Goal: Task Accomplishment & Management: Manage account settings

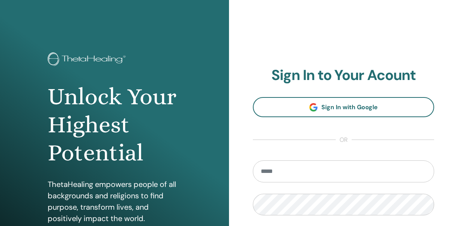
type input "**********"
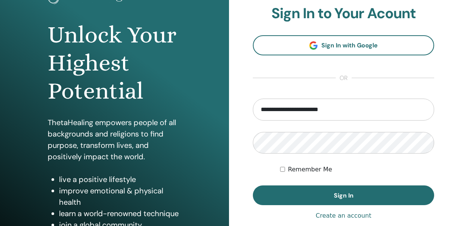
scroll to position [71, 0]
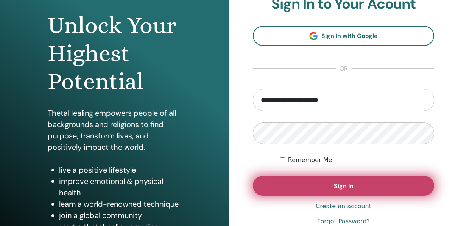
click at [315, 177] on button "Sign In" at bounding box center [343, 186] width 181 height 20
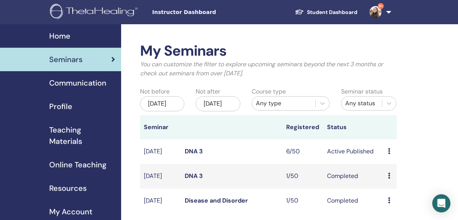
click at [241, 164] on td "DNA 3" at bounding box center [232, 151] width 102 height 25
click at [389, 154] on icon at bounding box center [389, 151] width 2 height 6
click at [393, 187] on link "Attendees" at bounding box center [395, 189] width 29 height 8
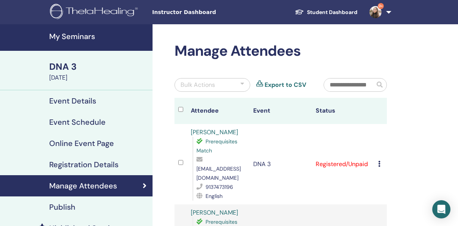
click at [380, 161] on icon at bounding box center [379, 164] width 2 height 6
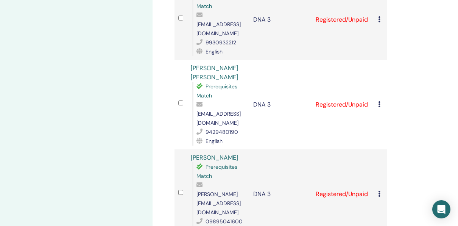
scroll to position [418, 0]
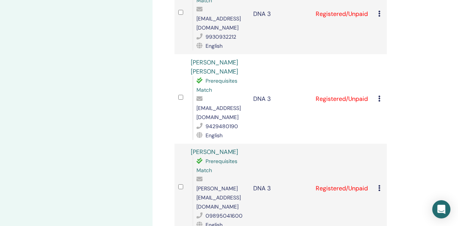
click at [381, 184] on div "Cancel Registration Do not auto-certify Mark as Paid Mark as Unpaid Mark as Abs…" at bounding box center [380, 188] width 5 height 9
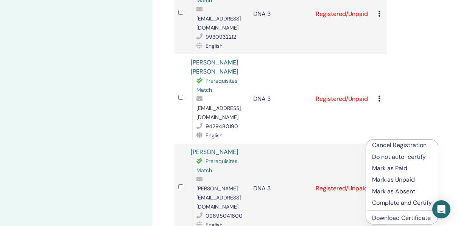
click at [392, 201] on p "Complete and Certify" at bounding box center [402, 202] width 60 height 9
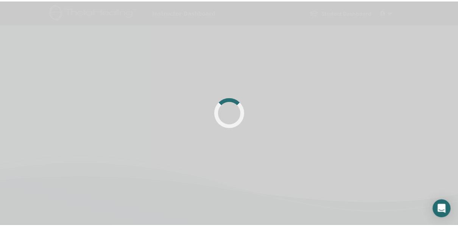
scroll to position [180, 0]
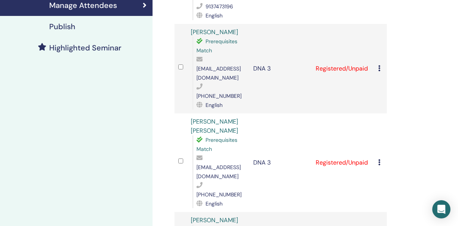
click at [378, 57] on td "Cancel Registration Do not auto-certify Mark as Paid Mark as Unpaid Mark as Abs…" at bounding box center [381, 68] width 12 height 89
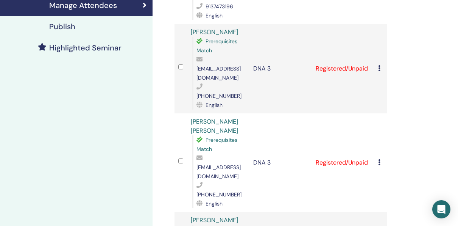
click at [379, 65] on icon at bounding box center [379, 68] width 2 height 6
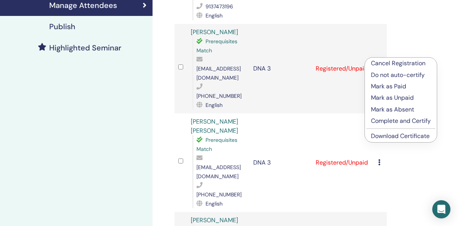
click at [385, 119] on p "Complete and Certify" at bounding box center [401, 120] width 60 height 9
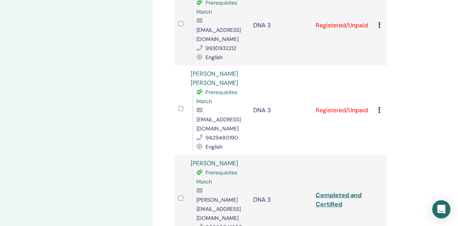
scroll to position [406, 0]
click at [378, 108] on icon at bounding box center [379, 111] width 2 height 6
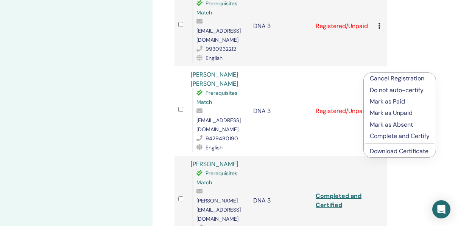
click at [384, 131] on p "Complete and Certify" at bounding box center [400, 135] width 60 height 9
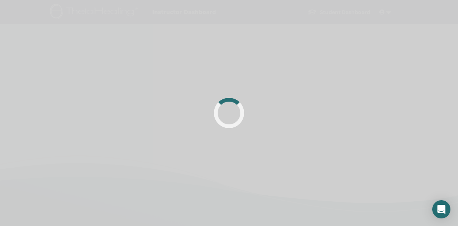
scroll to position [180, 0]
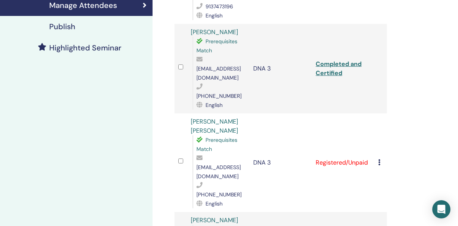
click at [378, 219] on li "Cancel Registration" at bounding box center [400, 224] width 72 height 11
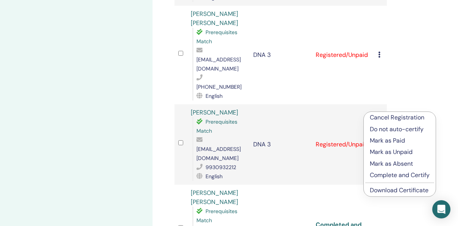
scroll to position [288, 0]
click at [391, 170] on p "Complete and Certify" at bounding box center [400, 174] width 60 height 9
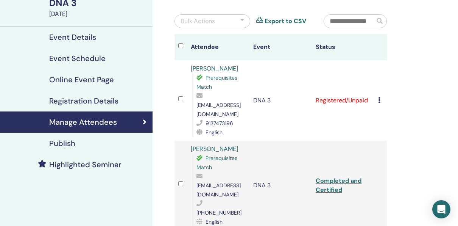
scroll to position [60, 0]
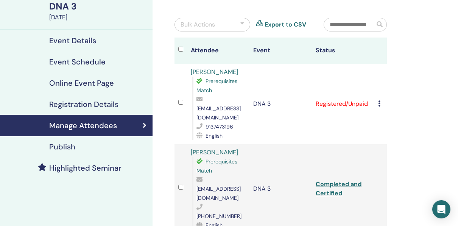
click at [379, 100] on icon at bounding box center [379, 103] width 2 height 6
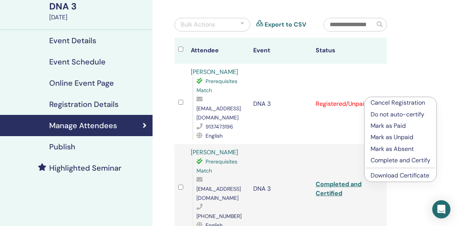
click at [388, 162] on p "Complete and Certify" at bounding box center [401, 160] width 60 height 9
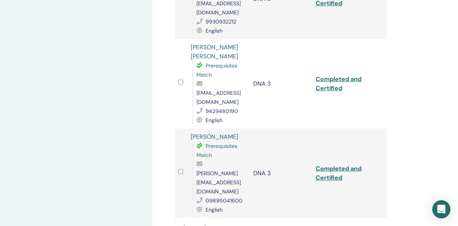
scroll to position [435, 0]
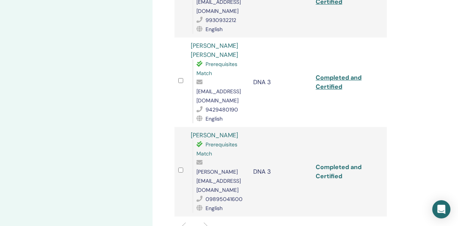
click at [330, 163] on link "Completed and Certified" at bounding box center [339, 171] width 46 height 17
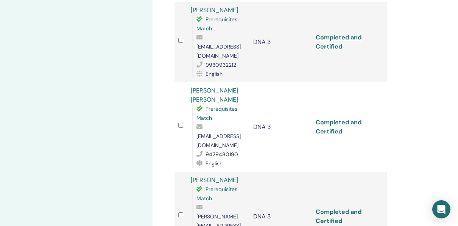
scroll to position [389, 0]
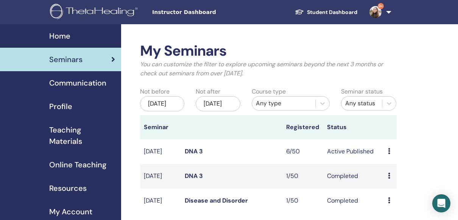
click at [386, 160] on td "Preview Edit Attendees Cancel" at bounding box center [390, 151] width 12 height 25
click at [386, 159] on td "Preview Edit Attendees Cancel" at bounding box center [390, 151] width 12 height 25
click at [388, 154] on icon at bounding box center [389, 151] width 2 height 6
click at [395, 186] on link "Attendees" at bounding box center [395, 187] width 29 height 8
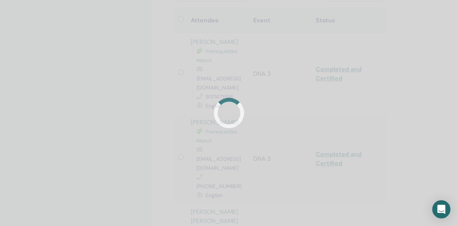
scroll to position [89, 0]
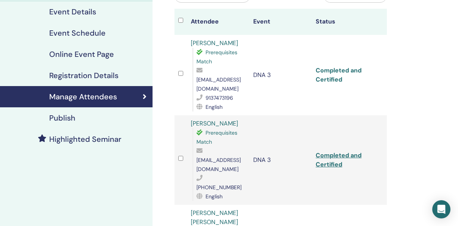
click at [332, 72] on link "Completed and Certified" at bounding box center [339, 74] width 46 height 17
click at [328, 151] on link "Completed and Certified" at bounding box center [339, 159] width 46 height 17
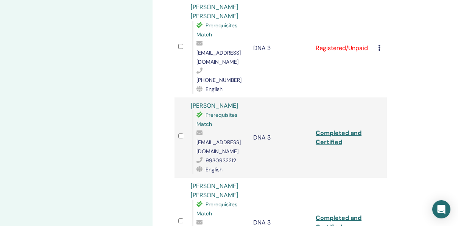
scroll to position [318, 0]
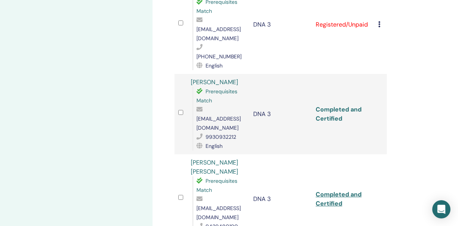
click at [336, 105] on link "Completed and Certified" at bounding box center [339, 113] width 46 height 17
click at [332, 190] on link "Completed and Certified" at bounding box center [339, 198] width 46 height 17
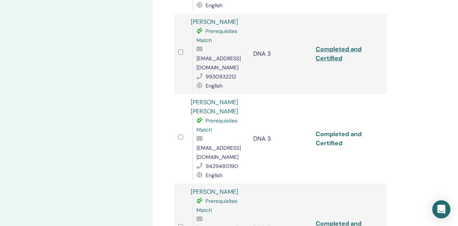
scroll to position [373, 0]
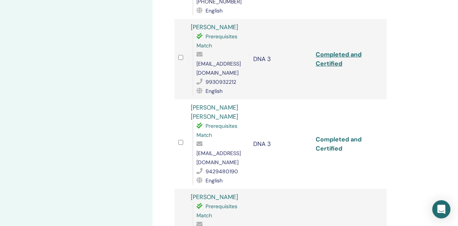
click at [325, 135] on link "Completed and Certified" at bounding box center [339, 143] width 46 height 17
click at [331, 135] on link "Completed and Certified" at bounding box center [339, 143] width 46 height 17
click at [325, 129] on td "Completed and Certified" at bounding box center [343, 143] width 62 height 89
click at [333, 107] on td "Completed and Certified" at bounding box center [343, 143] width 62 height 89
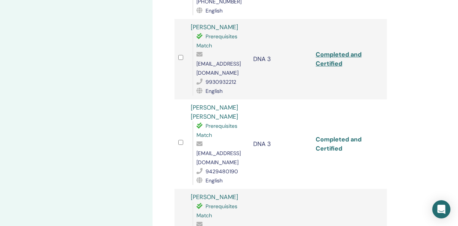
click at [327, 135] on link "Completed and Certified" at bounding box center [339, 143] width 46 height 17
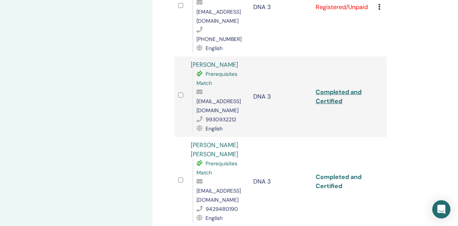
scroll to position [328, 0]
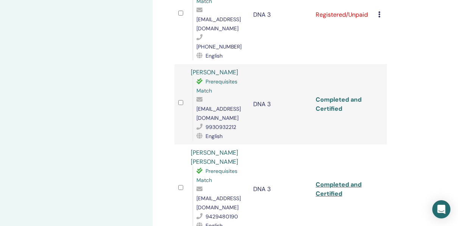
click at [328, 95] on link "Completed and Certified" at bounding box center [339, 103] width 46 height 17
